Goal: Navigation & Orientation: Find specific page/section

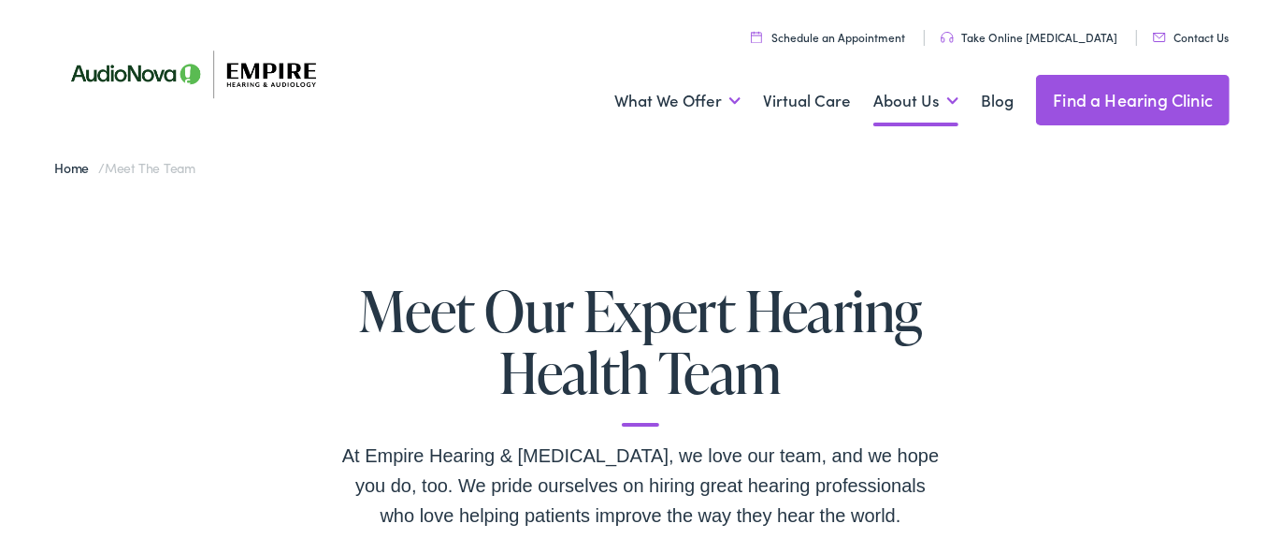
click at [1173, 99] on link "Find a Hearing Clinic" at bounding box center [1133, 100] width 194 height 50
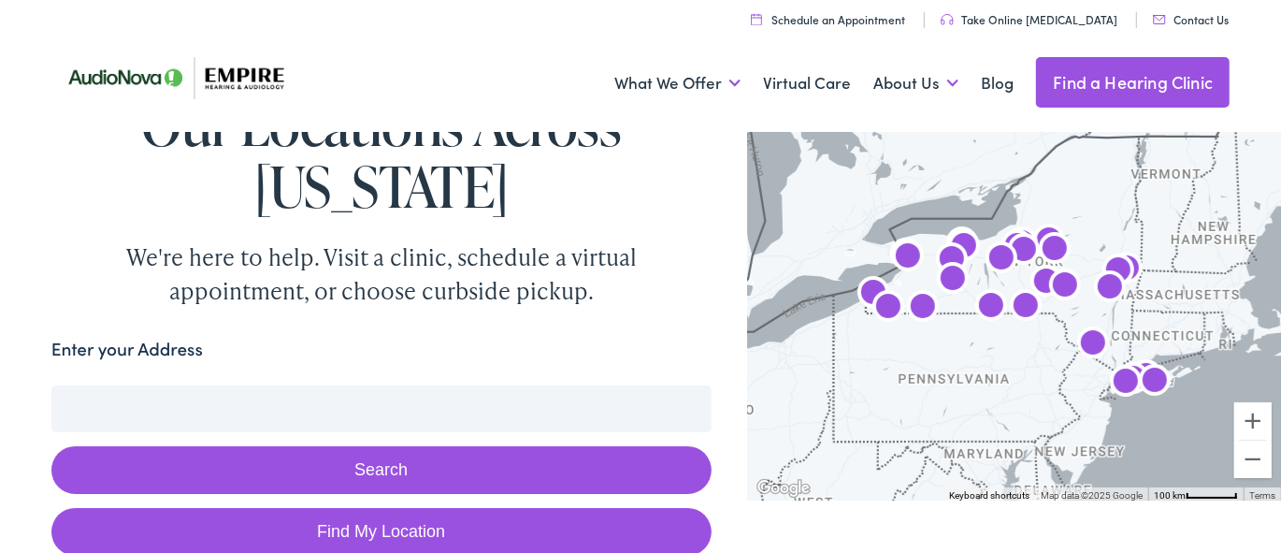
click at [1094, 290] on img "AudioNova" at bounding box center [1109, 288] width 45 height 45
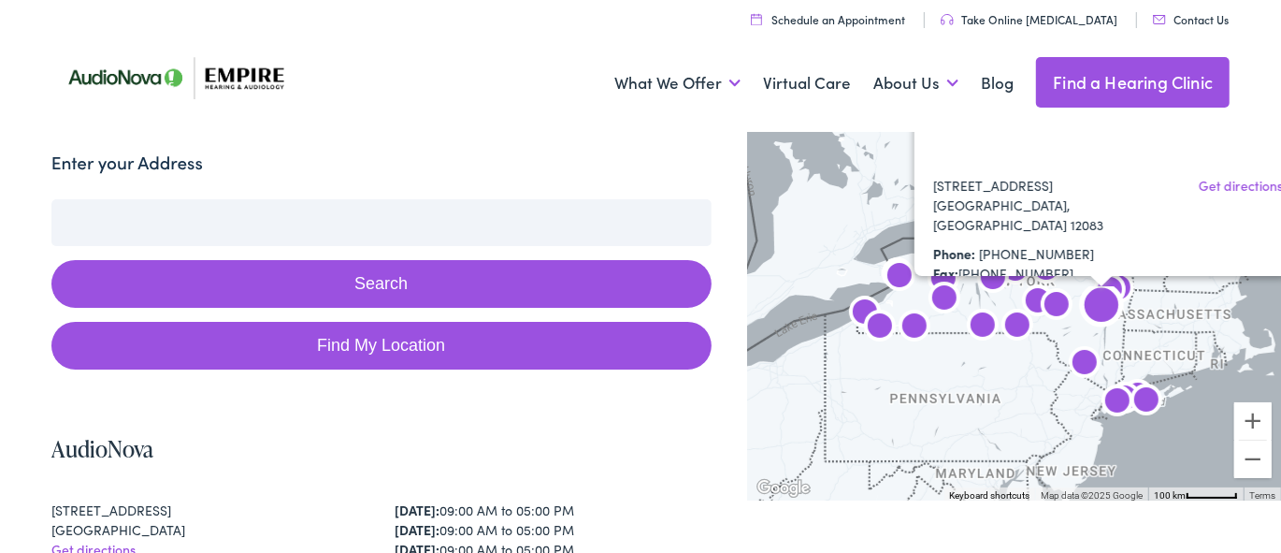
click at [1094, 333] on div "To navigate, press the arrow keys. [GEOGRAPHIC_DATA][STREET_ADDRESS] Get direct…" at bounding box center [1272, 333] width 533 height 0
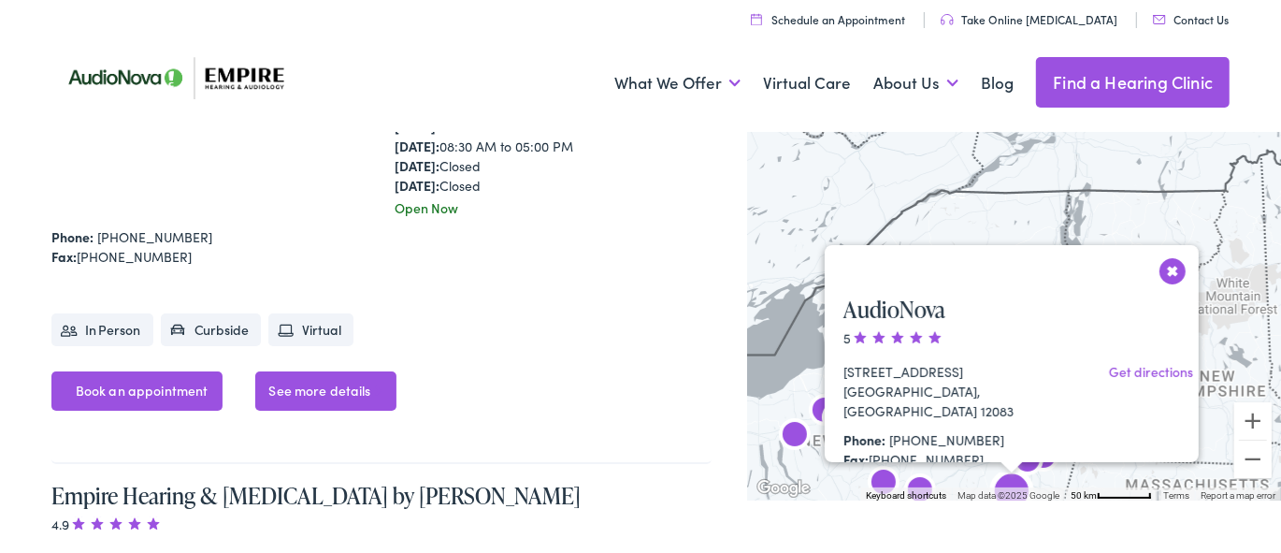
scroll to position [5320, 0]
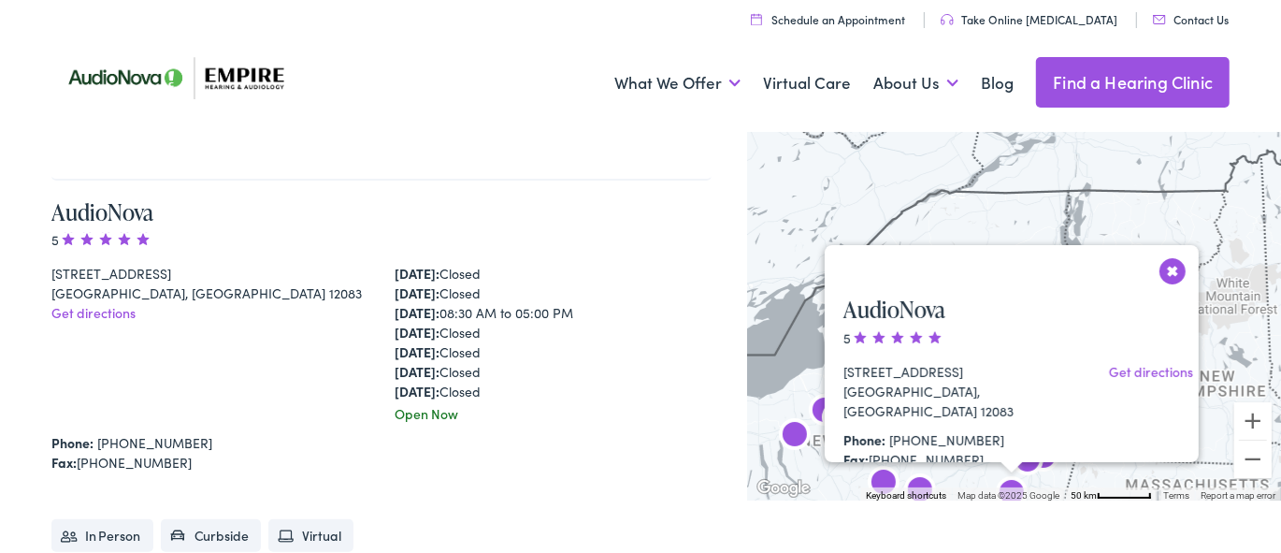
click at [1171, 270] on button "Close" at bounding box center [1172, 270] width 33 height 33
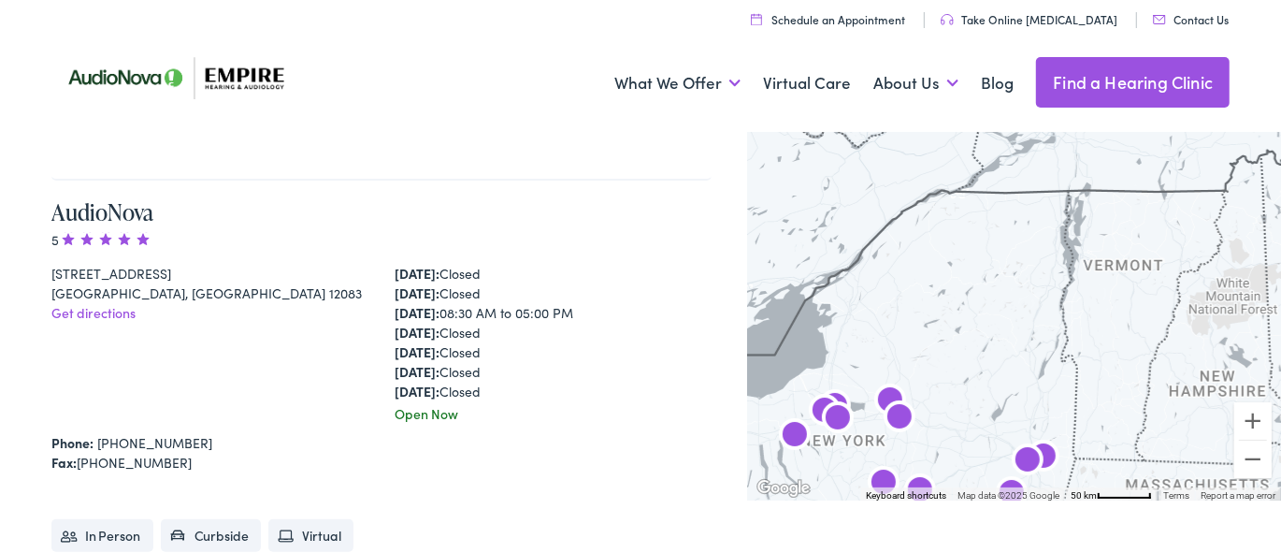
click at [1066, 451] on img "AudioNova" at bounding box center [1043, 458] width 45 height 45
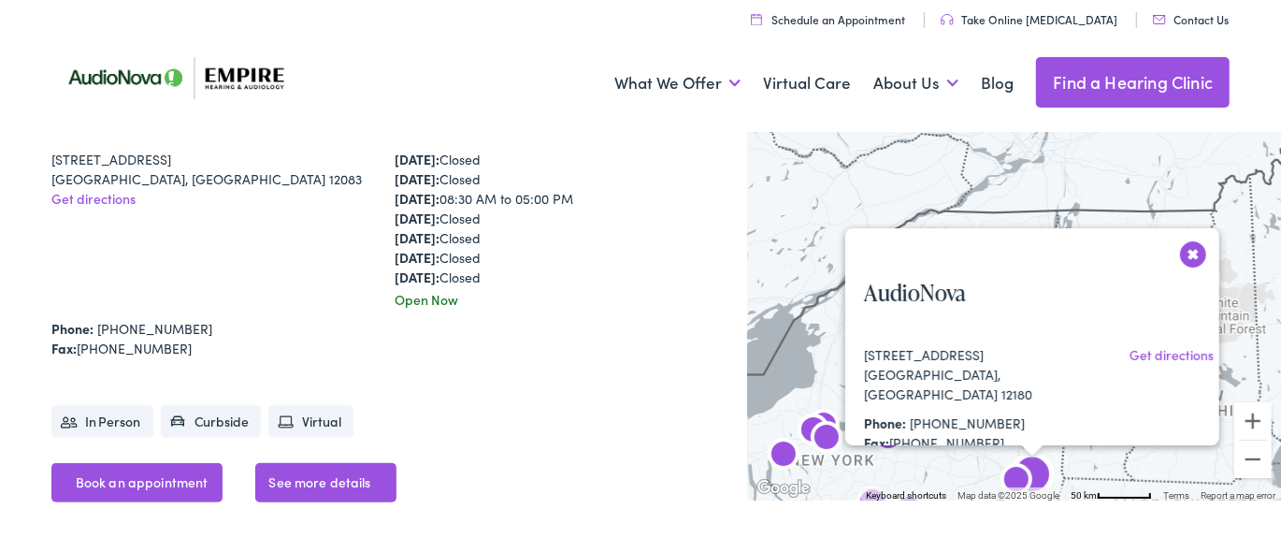
click at [1066, 451] on div "[STREET_ADDRESS] [GEOGRAPHIC_DATA] Get directions Phone: [PHONE_NUMBER] Fax: [P…" at bounding box center [1040, 473] width 391 height 256
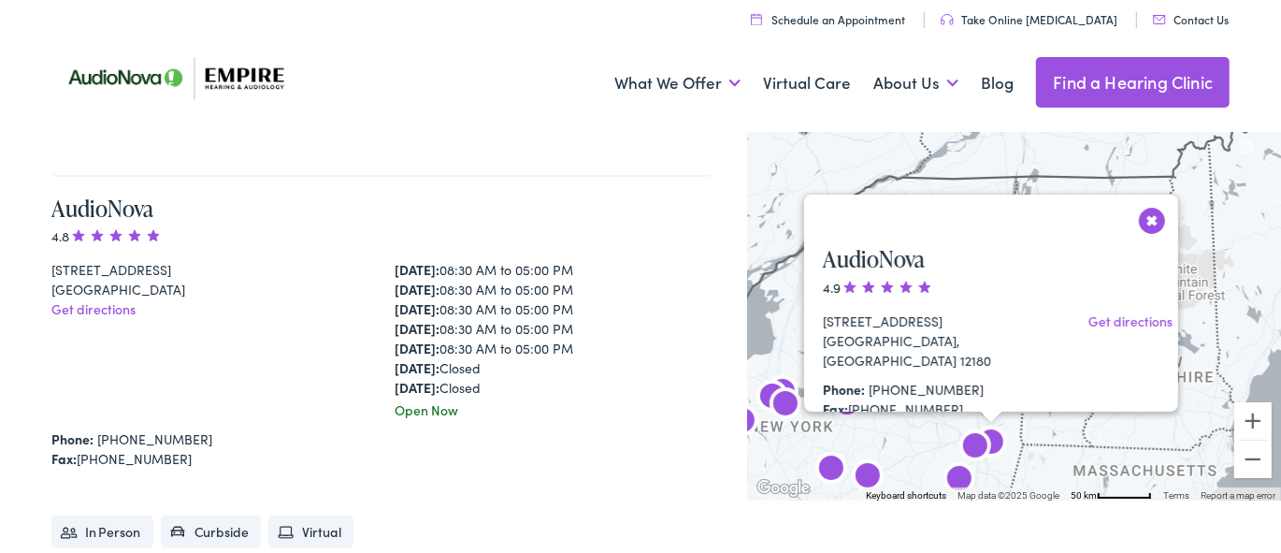
scroll to position [10694, 0]
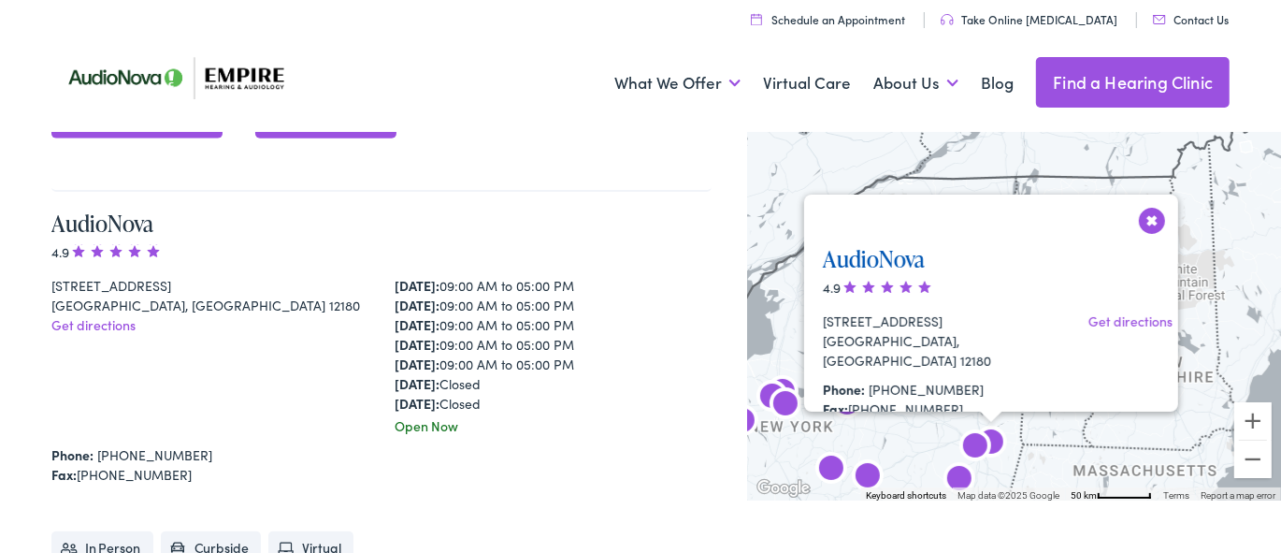
click at [899, 262] on link "AudioNova" at bounding box center [874, 258] width 102 height 31
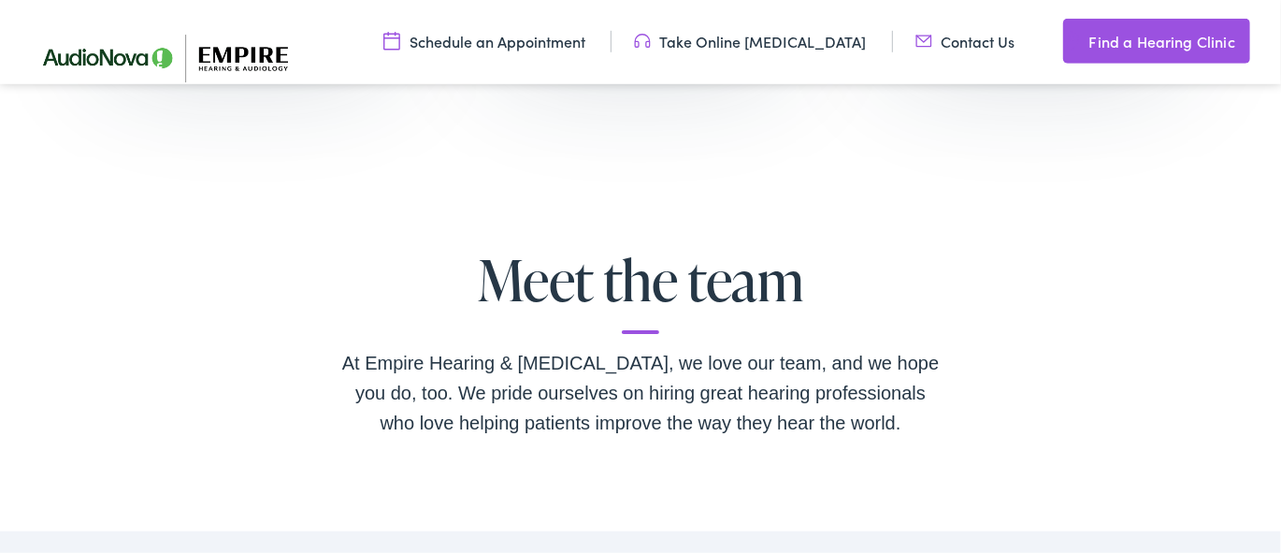
scroll to position [4271, 0]
